Goal: Check status: Check status

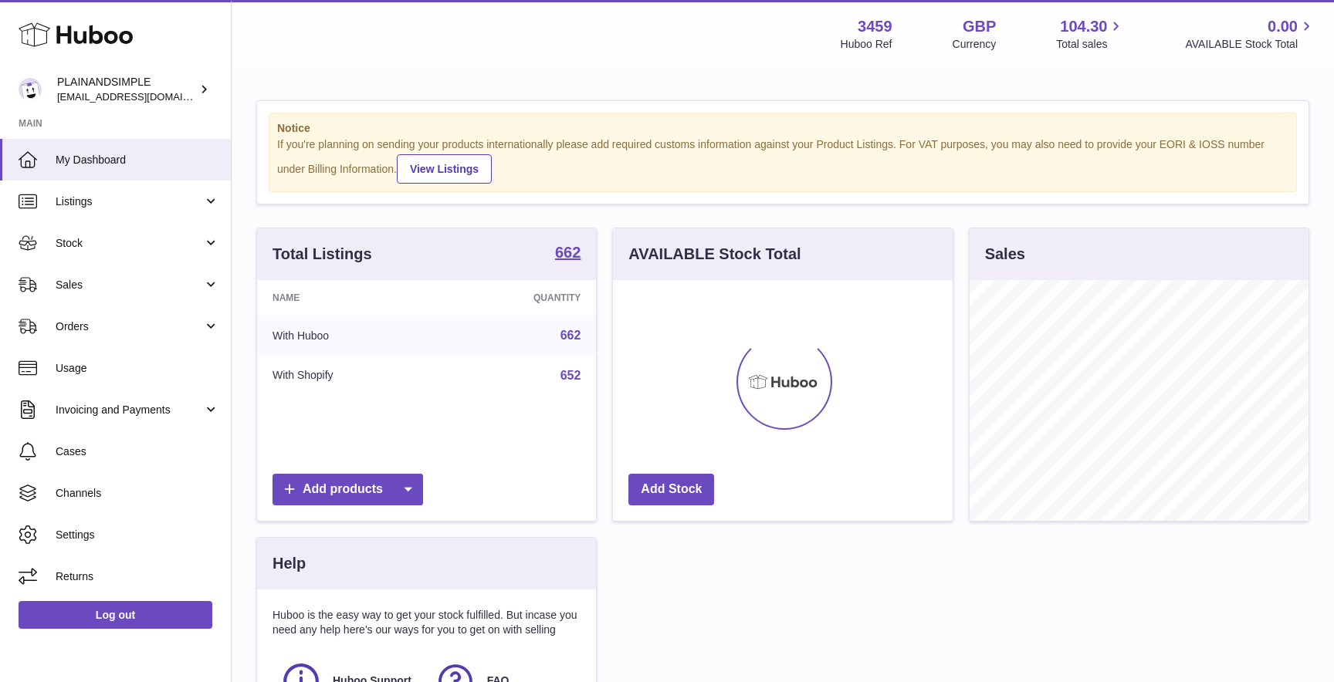
scroll to position [241, 339]
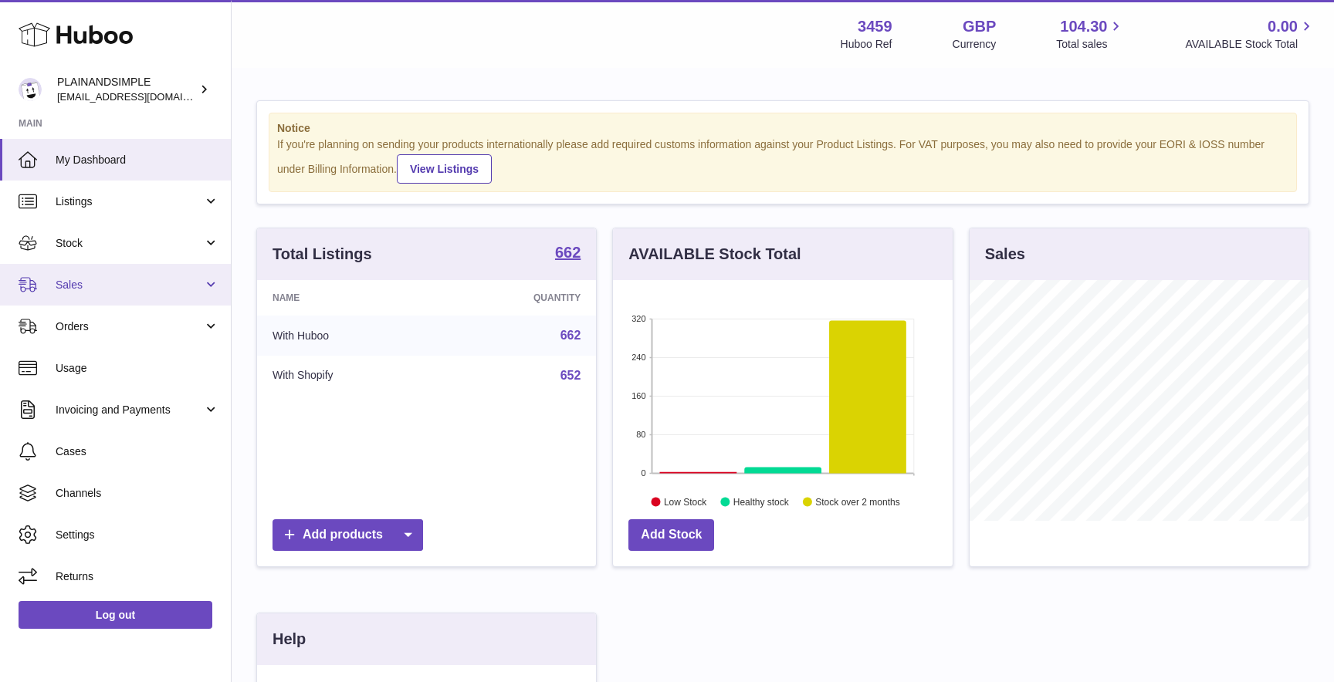
click at [68, 295] on link "Sales" at bounding box center [115, 285] width 231 height 42
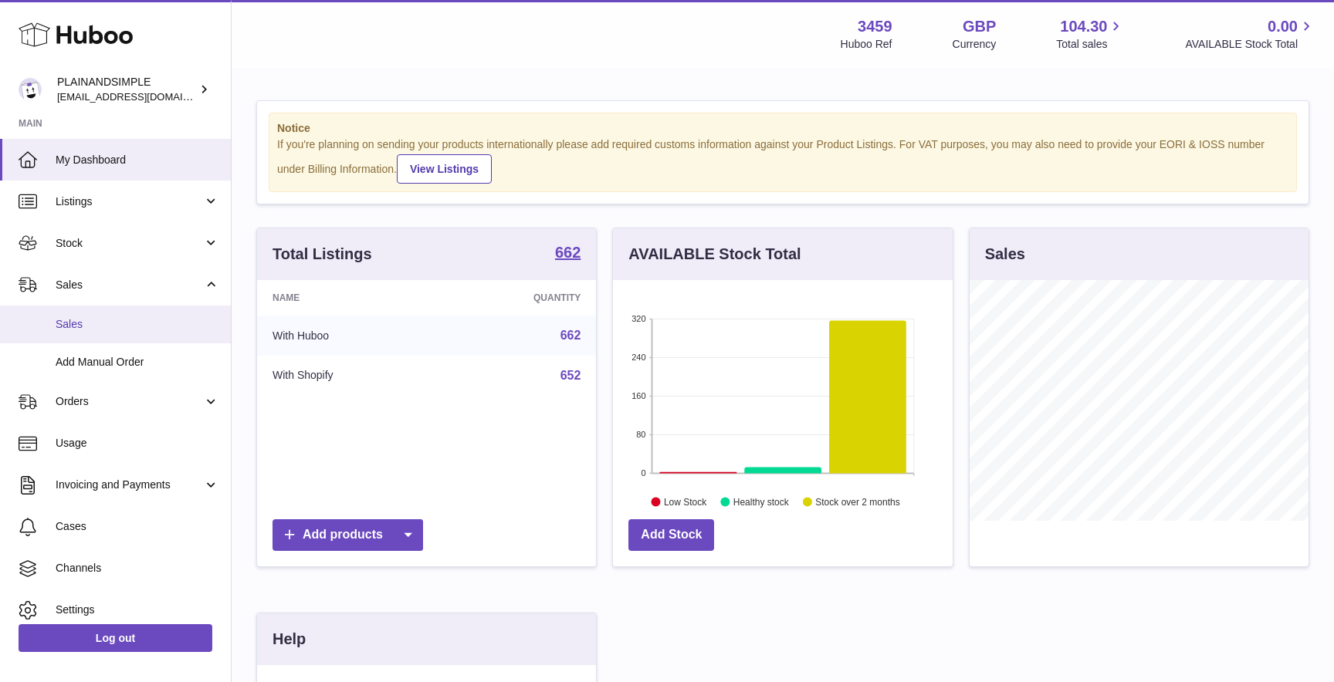
click at [96, 320] on span "Sales" at bounding box center [138, 324] width 164 height 15
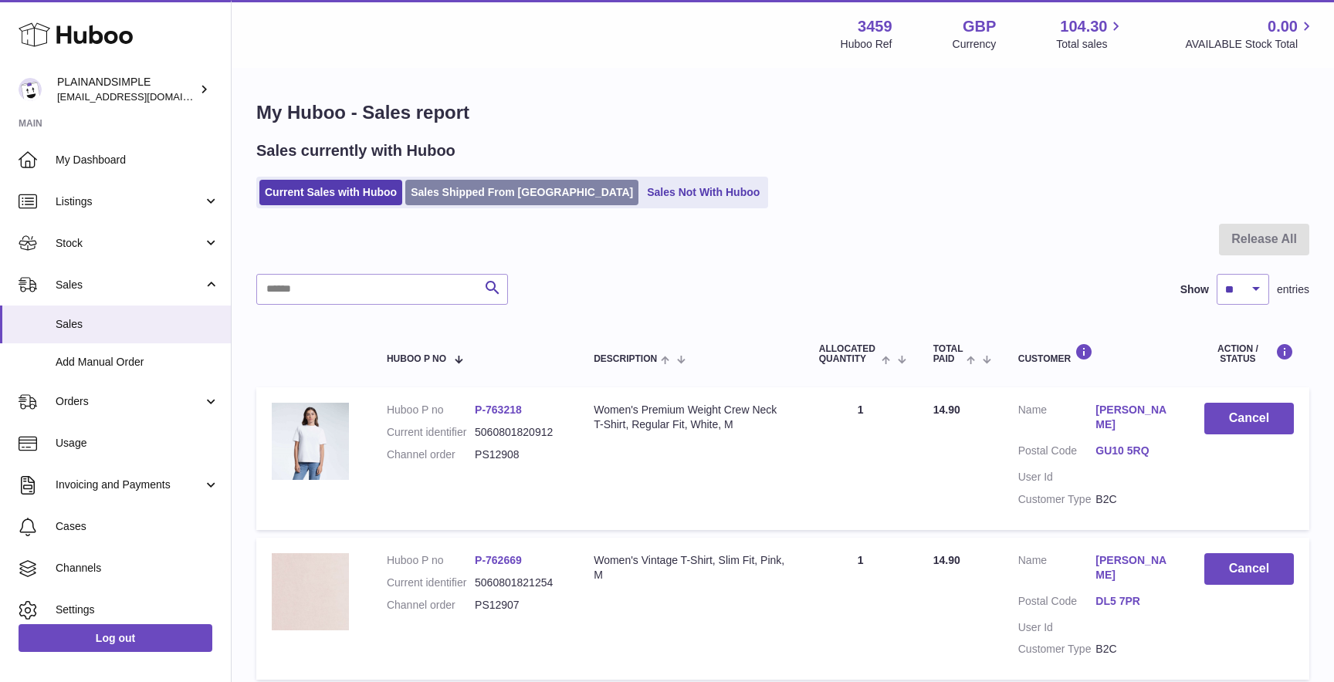
click at [474, 200] on link "Sales Shipped From [GEOGRAPHIC_DATA]" at bounding box center [521, 192] width 233 height 25
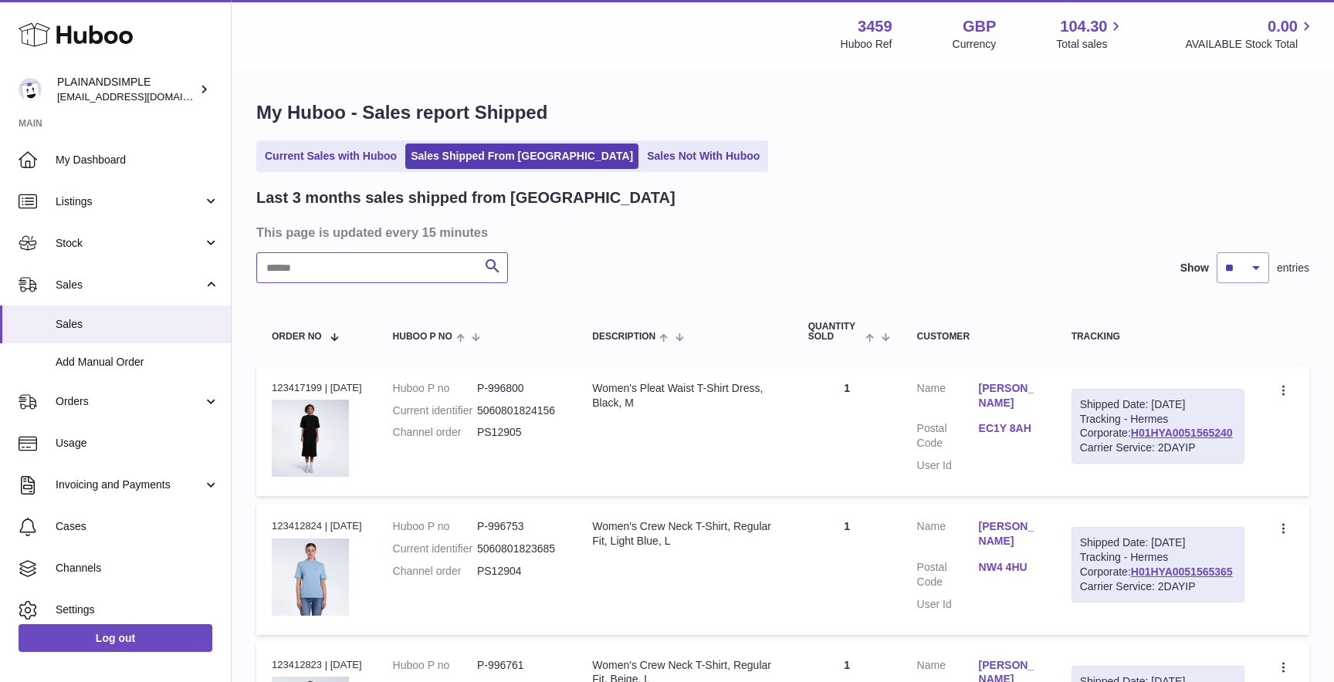
click at [319, 272] on input "text" at bounding box center [382, 267] width 252 height 31
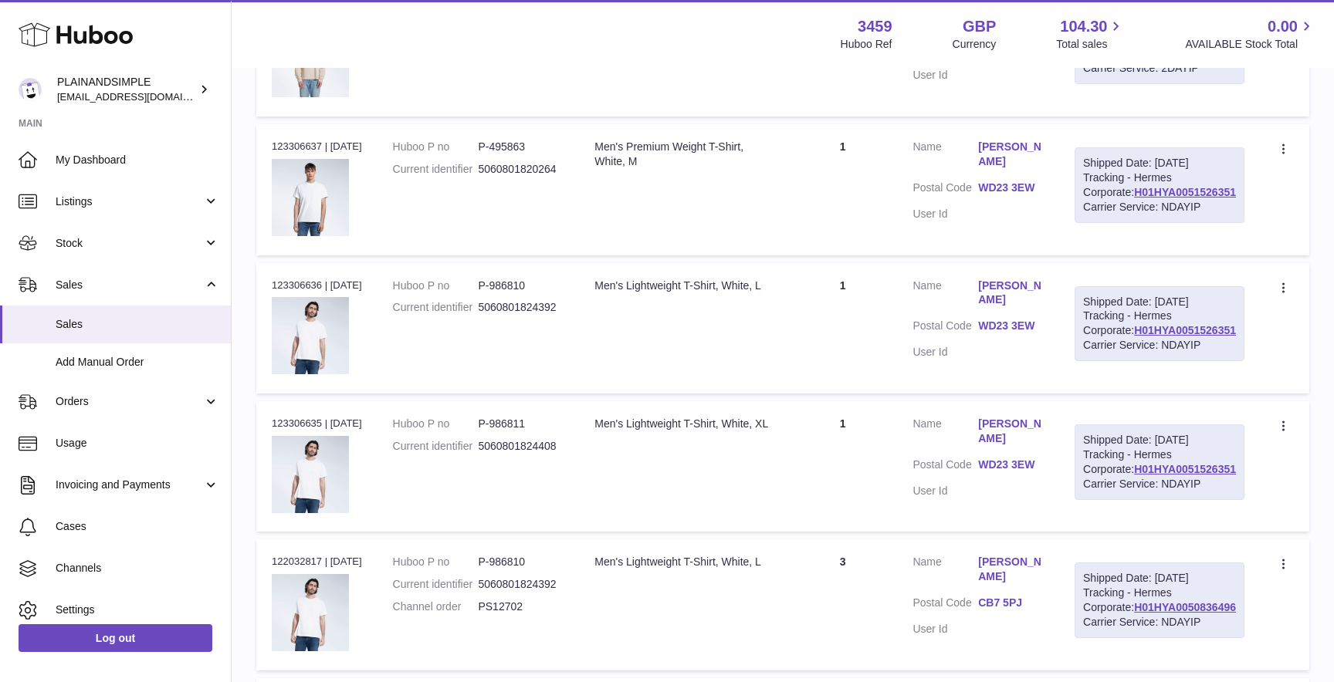
scroll to position [386, 0]
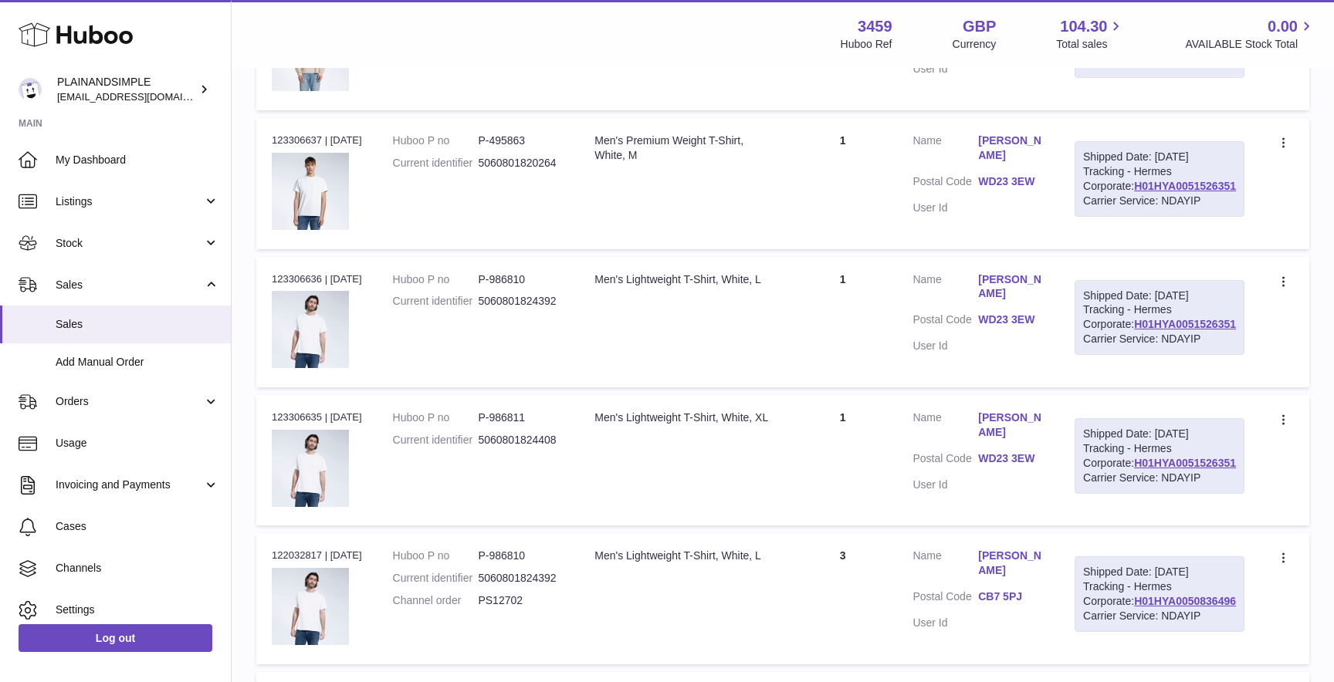
type input "****"
